Goal: Task Accomplishment & Management: Manage account settings

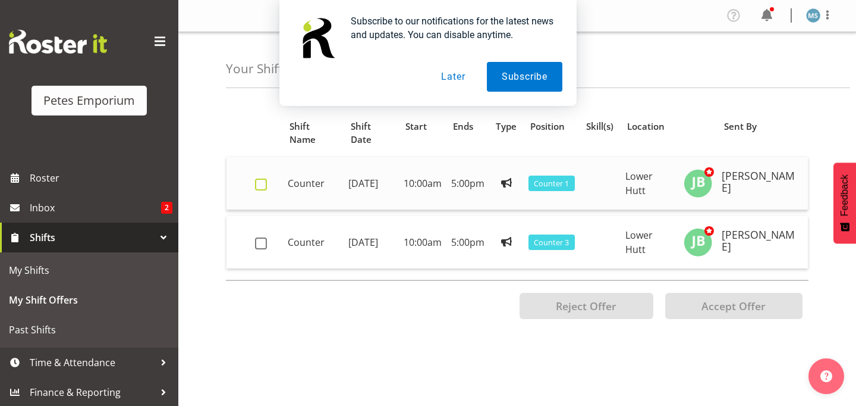
click at [263, 185] on span at bounding box center [261, 184] width 12 height 12
checkbox input "true"
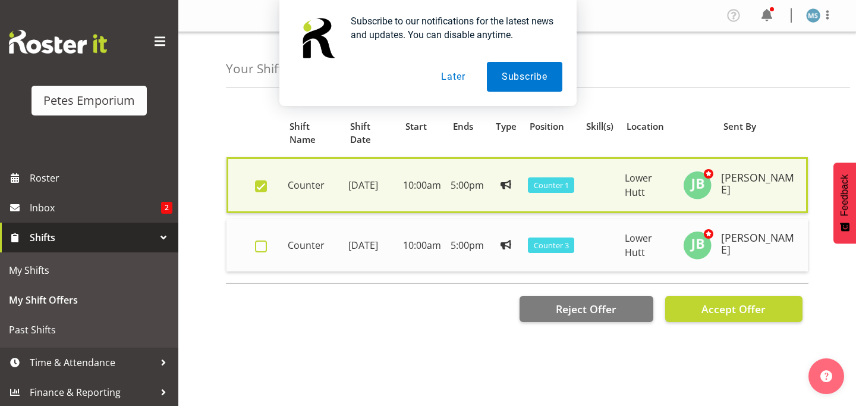
click at [263, 246] on span at bounding box center [261, 246] width 12 height 12
checkbox input "true"
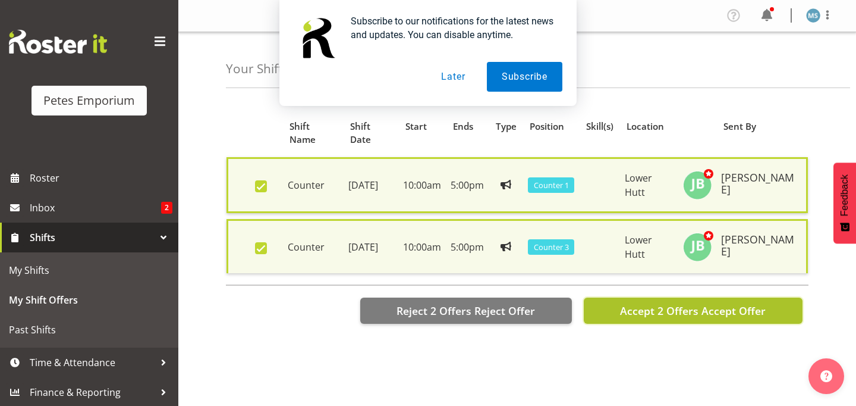
click at [692, 312] on span "Accept 2 Offers" at bounding box center [659, 310] width 78 height 14
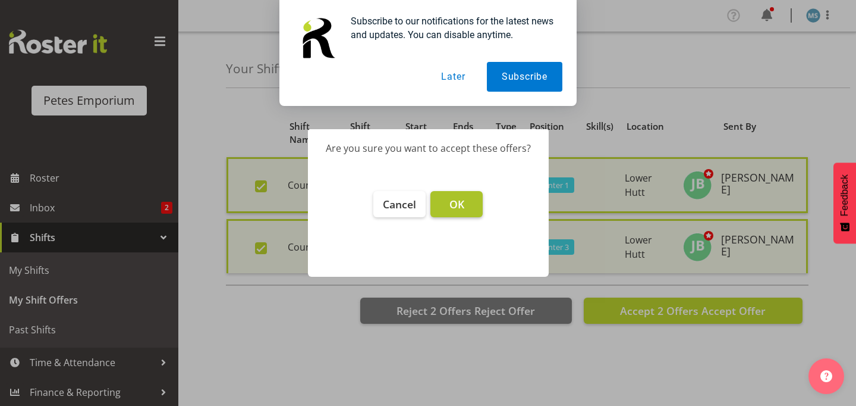
click at [467, 205] on button "OK" at bounding box center [456, 204] width 52 height 26
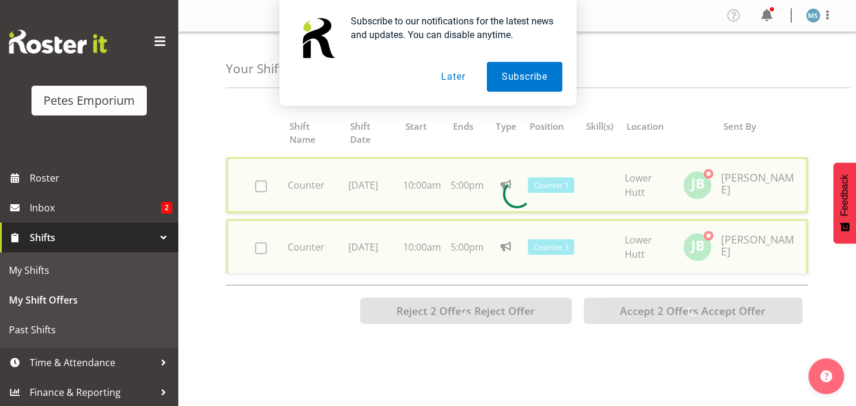
checkbox input "false"
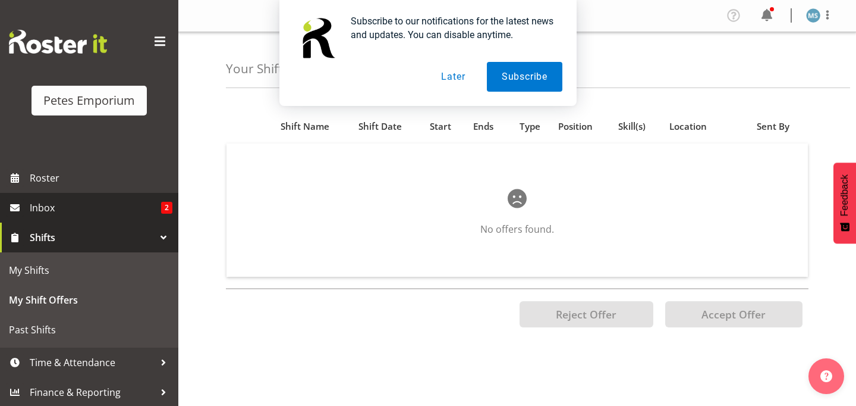
click at [154, 204] on span "Inbox" at bounding box center [95, 208] width 131 height 18
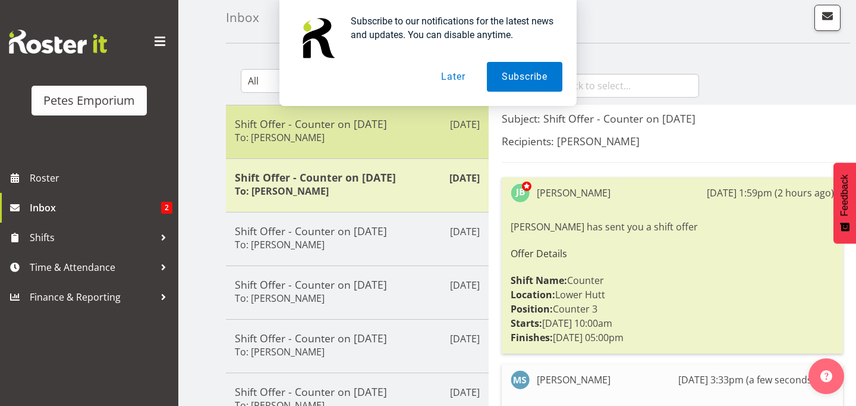
scroll to position [50, 0]
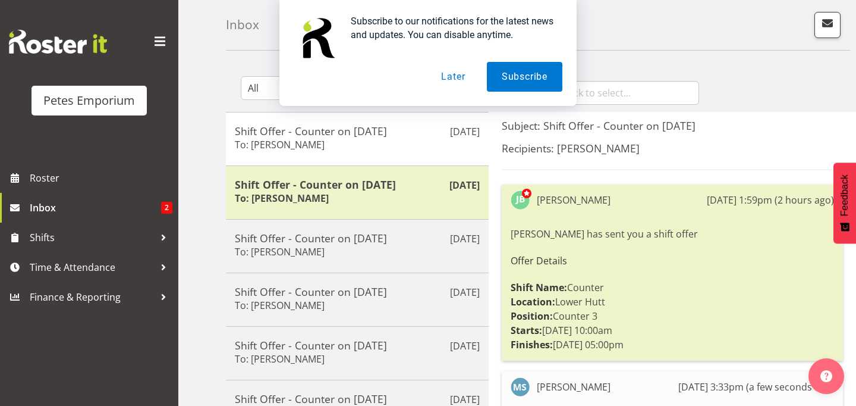
click at [454, 76] on button "Later" at bounding box center [453, 77] width 54 height 30
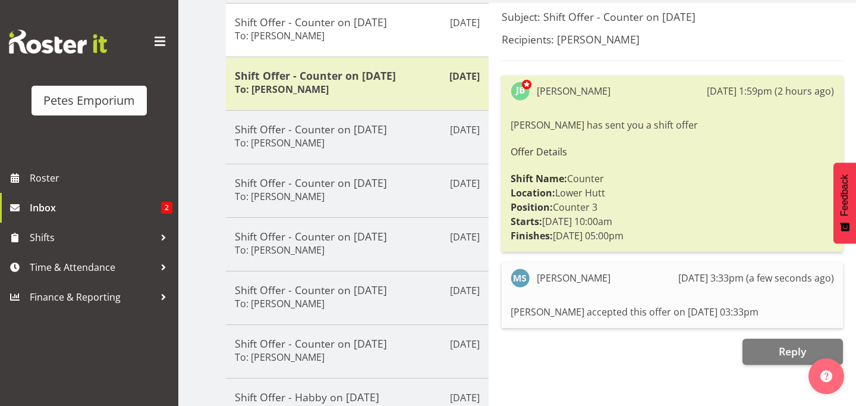
scroll to position [159, 0]
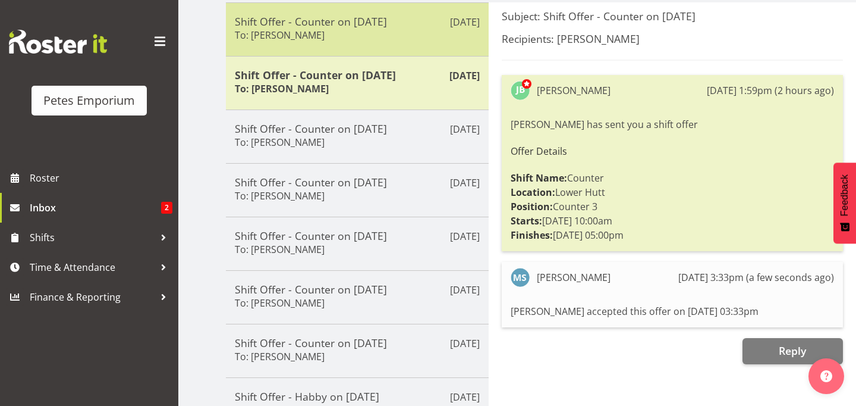
click at [363, 33] on div "Shift Offer - Counter on 02/11/25 To: Jodine Bunn" at bounding box center [357, 29] width 245 height 29
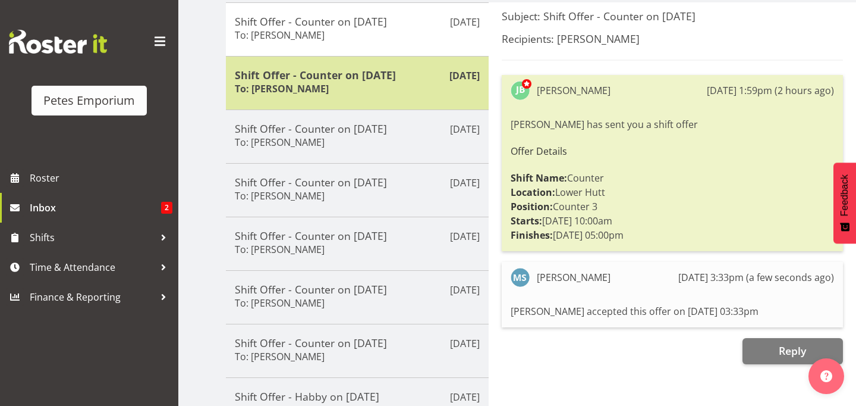
click at [352, 78] on h5 "Shift Offer - Counter on 21/09/25" at bounding box center [357, 74] width 245 height 13
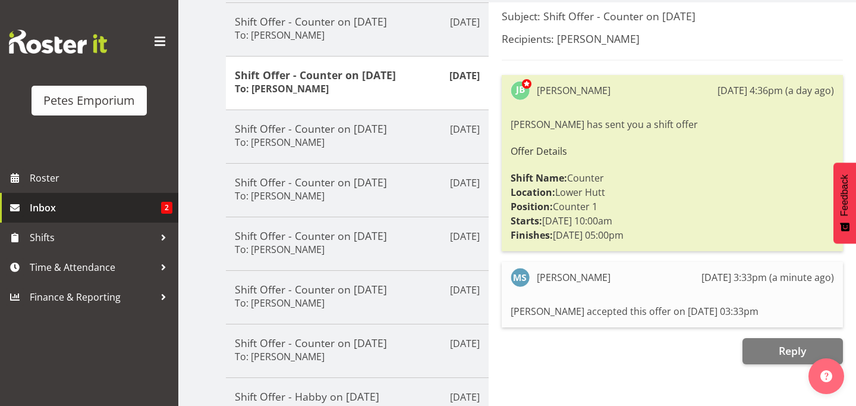
click at [109, 207] on span "Inbox" at bounding box center [95, 208] width 131 height 18
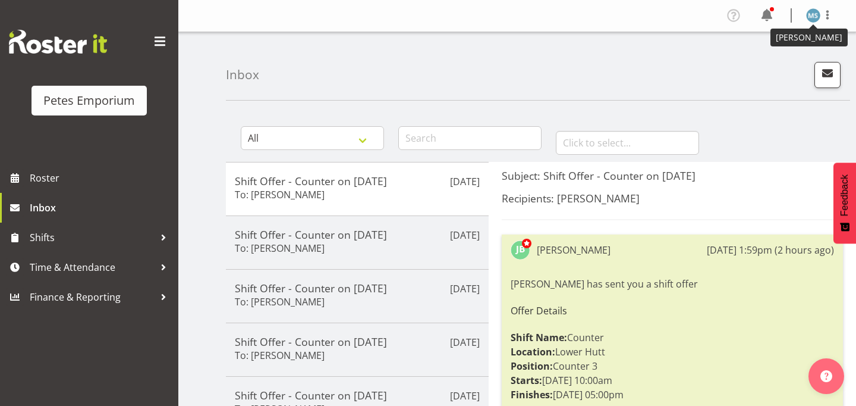
click at [811, 16] on img at bounding box center [813, 15] width 14 height 14
click at [762, 65] on link "Log Out" at bounding box center [778, 62] width 114 height 21
